Goal: Task Accomplishment & Management: Manage account settings

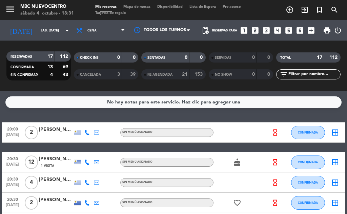
click at [86, 205] on icon at bounding box center [86, 203] width 5 height 5
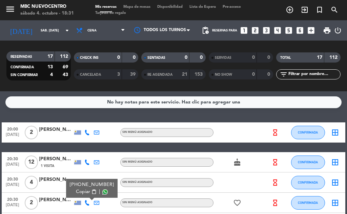
click at [80, 194] on span "Copiar" at bounding box center [83, 192] width 14 height 7
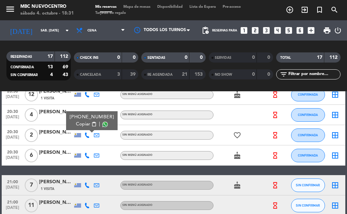
scroll to position [102, 0]
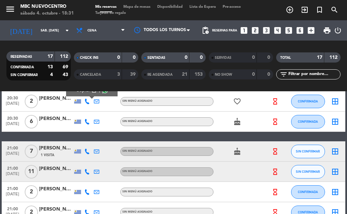
click at [89, 171] on icon at bounding box center [86, 171] width 5 height 5
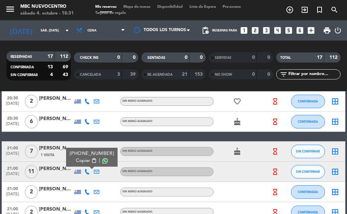
click at [79, 164] on span "Copiar" at bounding box center [83, 161] width 14 height 7
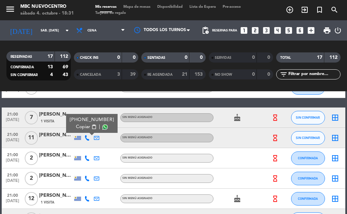
click at [87, 157] on icon at bounding box center [86, 158] width 5 height 5
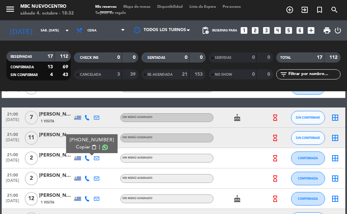
click at [83, 147] on span "Copiar" at bounding box center [83, 147] width 14 height 7
click at [87, 178] on icon at bounding box center [86, 178] width 5 height 5
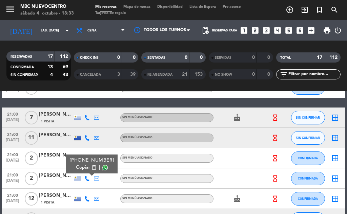
click at [79, 165] on span "Copiar" at bounding box center [83, 167] width 14 height 7
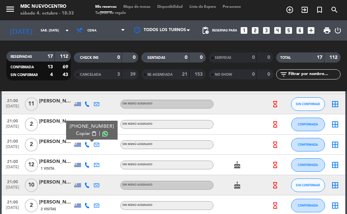
scroll to position [203, 0]
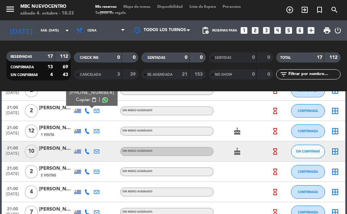
click at [88, 173] on icon at bounding box center [86, 171] width 5 height 5
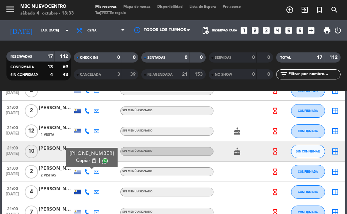
click at [81, 159] on span "Copiar" at bounding box center [83, 161] width 14 height 7
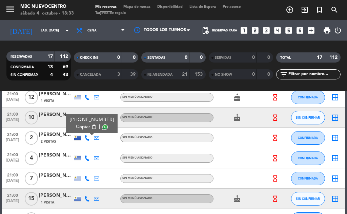
drag, startPoint x: 86, startPoint y: 183, endPoint x: 86, endPoint y: 179, distance: 3.4
click at [86, 182] on div at bounding box center [86, 179] width 9 height 20
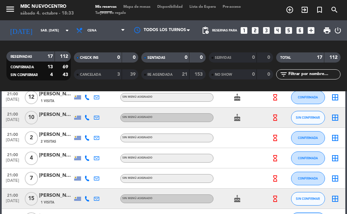
click at [86, 179] on icon at bounding box center [86, 178] width 5 height 5
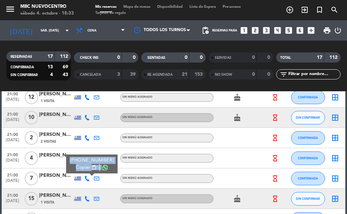
click at [84, 169] on span "Copiar" at bounding box center [83, 167] width 14 height 7
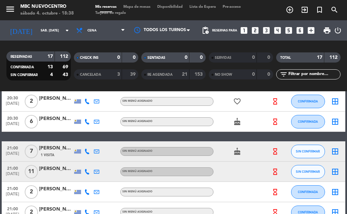
scroll to position [0, 0]
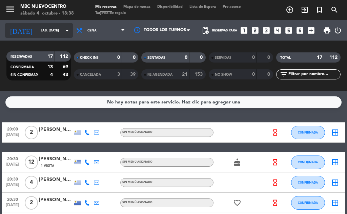
click at [48, 37] on div "[DATE] sáb. [DATE] arrow_drop_down" at bounding box center [39, 30] width 68 height 15
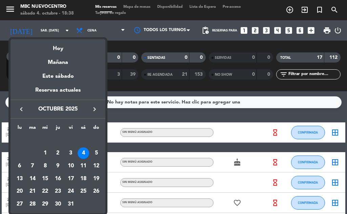
click at [167, 118] on div at bounding box center [173, 107] width 347 height 214
